Goal: Navigation & Orientation: Find specific page/section

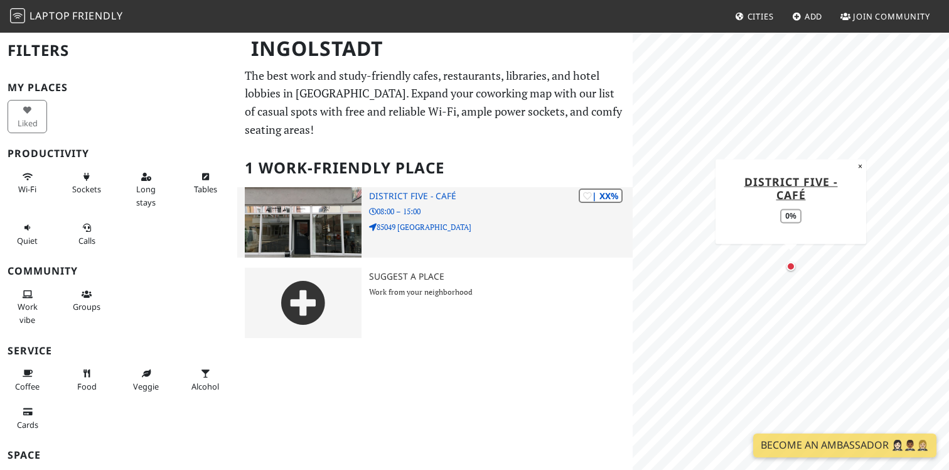
click at [488, 224] on p "85049 [GEOGRAPHIC_DATA]" at bounding box center [501, 227] width 264 height 12
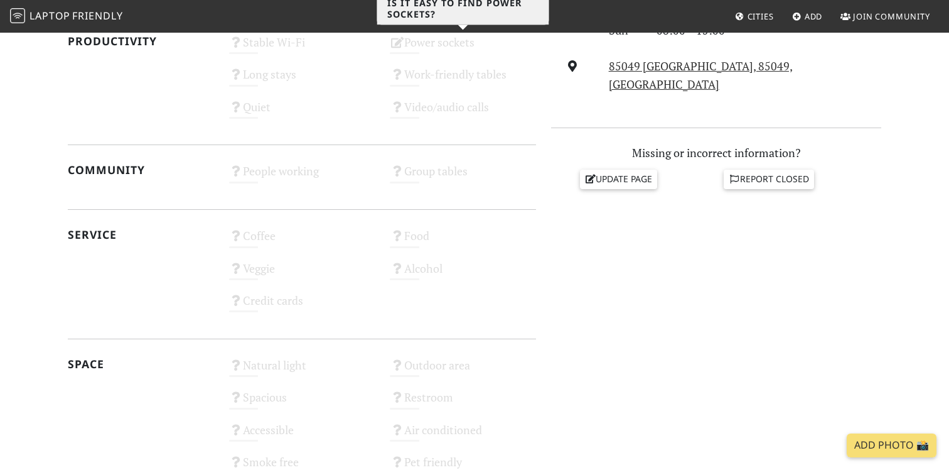
scroll to position [515, 0]
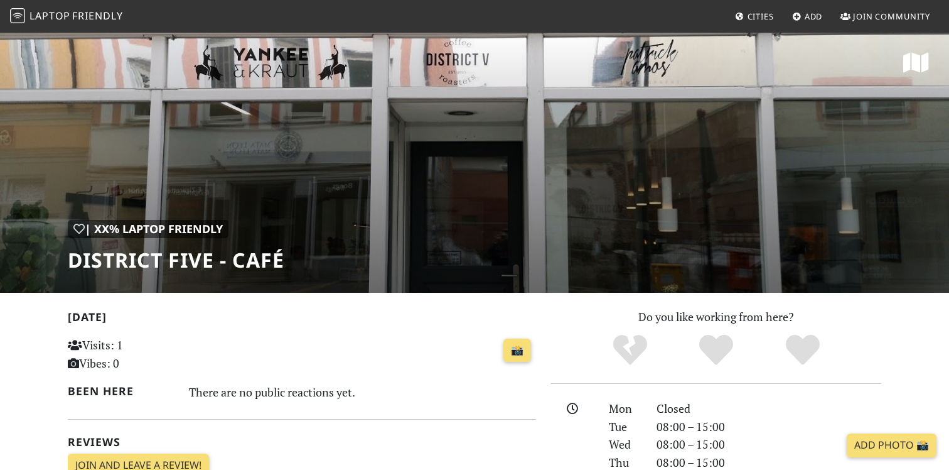
click at [95, 9] on span "Friendly" at bounding box center [97, 16] width 50 height 14
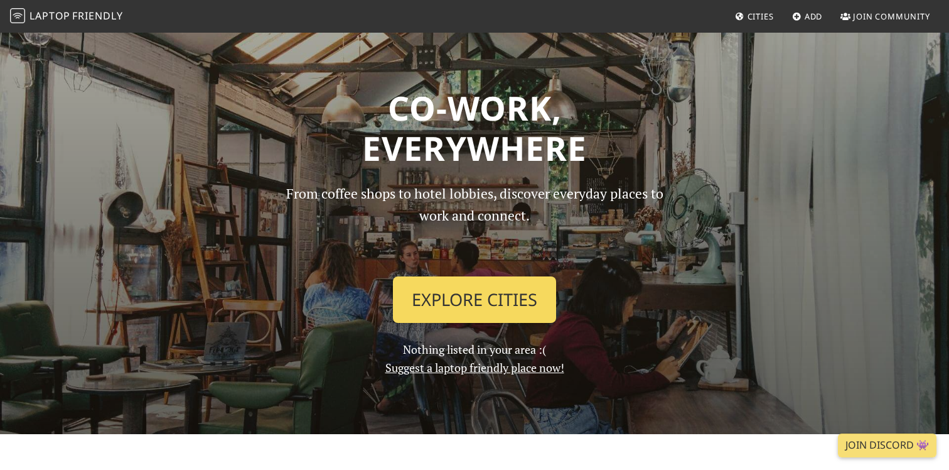
click at [446, 304] on link "Explore Cities" at bounding box center [474, 299] width 163 height 46
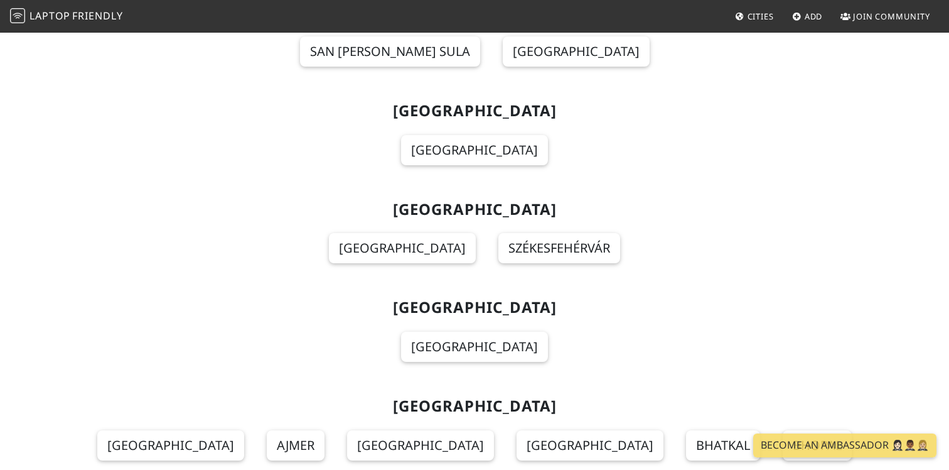
scroll to position [5472, 0]
